Goal: Information Seeking & Learning: Learn about a topic

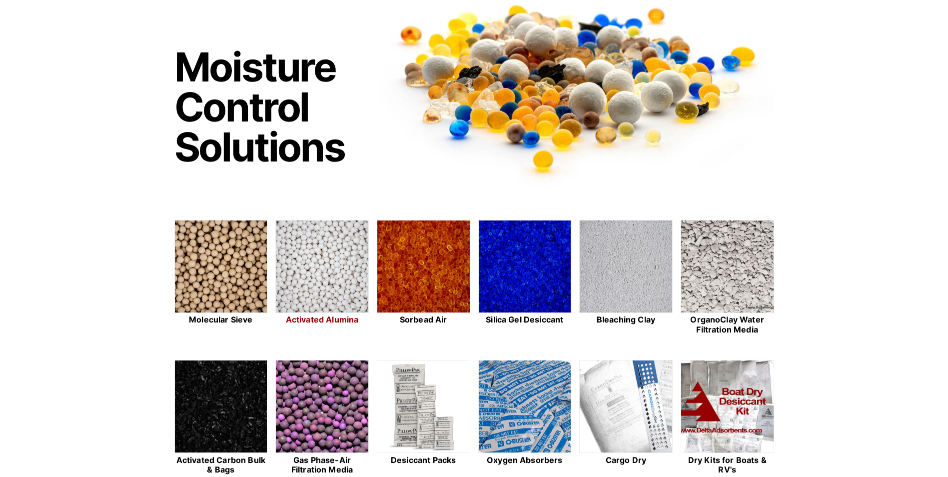
scroll to position [200, 0]
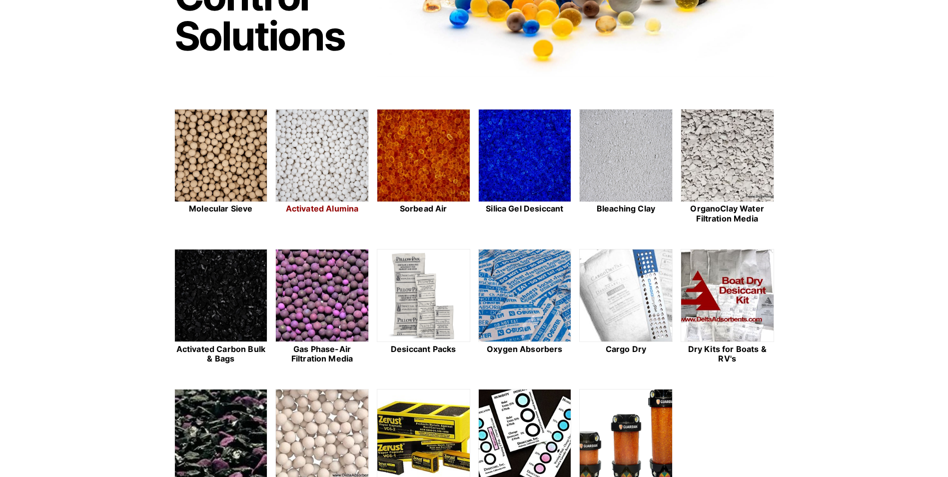
click at [317, 203] on link "Activated Alumina" at bounding box center [321, 167] width 93 height 116
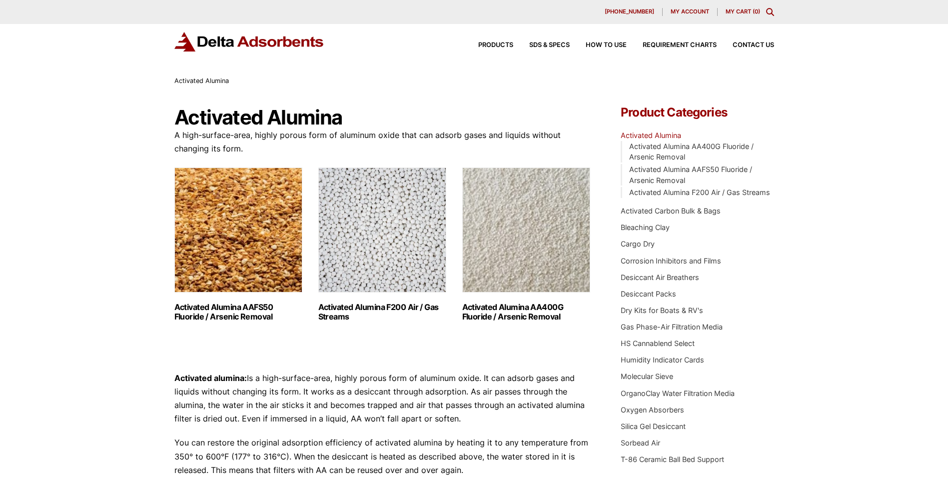
click at [450, 85] on div "Activated Alumina" at bounding box center [473, 80] width 599 height 11
click at [556, 128] on p "A high-surface-area, highly porous form of aluminum oxide that can adsorb gases…" at bounding box center [382, 141] width 417 height 27
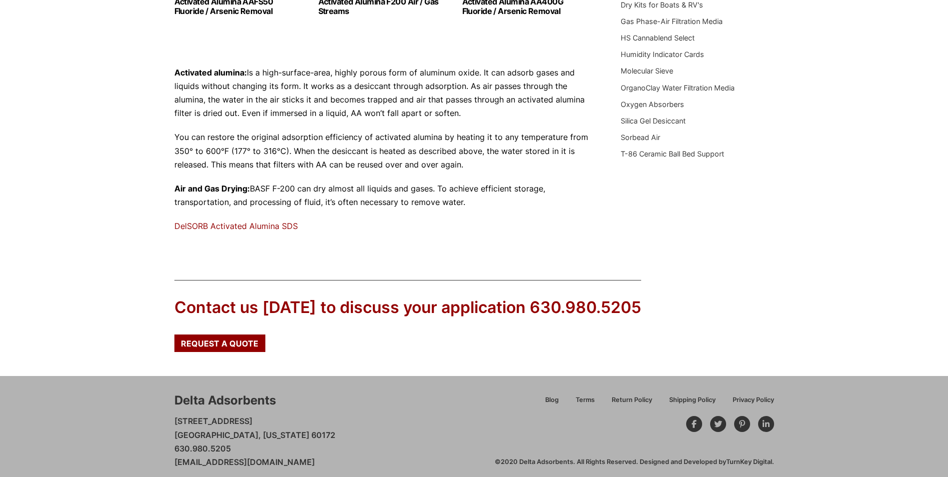
scroll to position [313, 0]
